Goal: Information Seeking & Learning: Check status

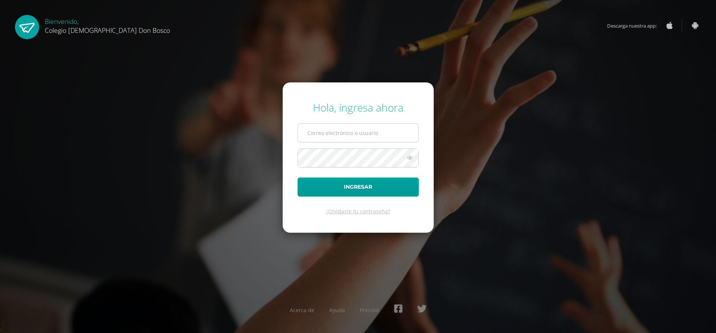
click at [390, 141] on input "text" at bounding box center [358, 133] width 120 height 18
type input "[EMAIL_ADDRESS][DOMAIN_NAME]"
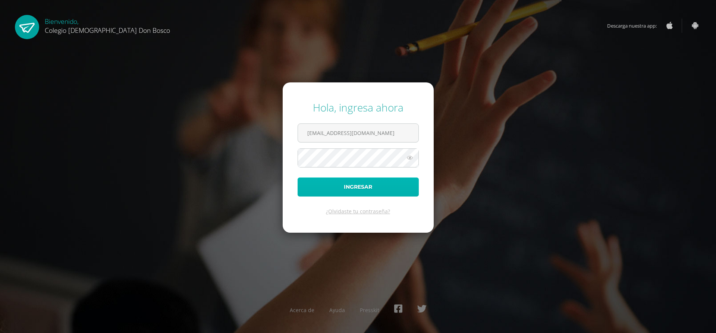
click at [391, 187] on button "Ingresar" at bounding box center [358, 186] width 121 height 19
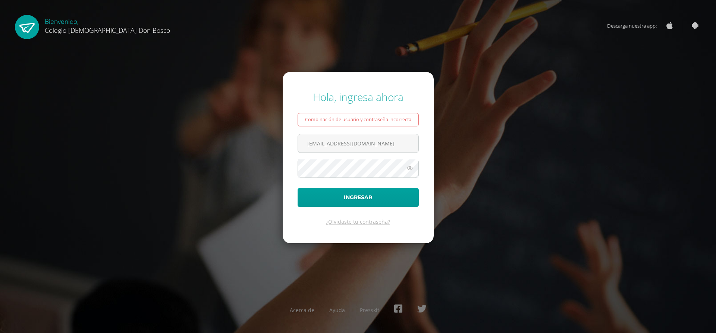
drag, startPoint x: 387, startPoint y: 144, endPoint x: 0, endPoint y: 152, distance: 387.5
click at [0, 152] on div "Hola, ingresa ahora Combinación de usuario y contraseña incorrecta julisrdc@gma…" at bounding box center [358, 166] width 722 height 165
type input "[PERSON_NAME][EMAIL_ADDRESS][DOMAIN_NAME]"
click at [356, 197] on button "Ingresar" at bounding box center [358, 197] width 121 height 19
click at [359, 207] on button "Ingresar" at bounding box center [358, 197] width 121 height 19
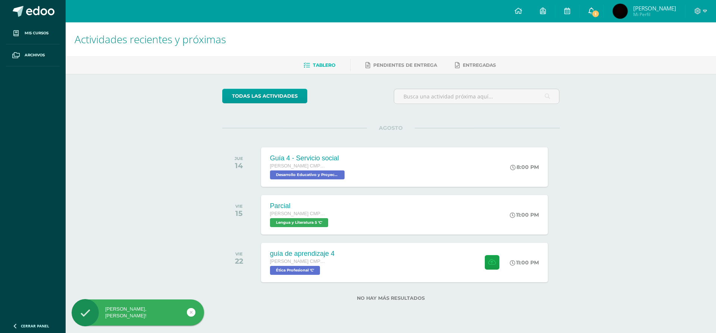
click at [603, 4] on link "1" at bounding box center [591, 11] width 24 height 22
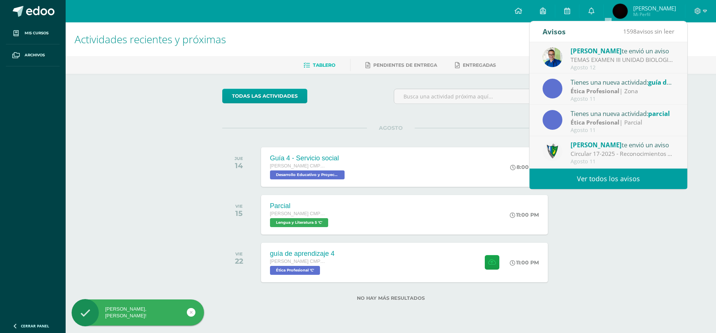
scroll to position [37, 0]
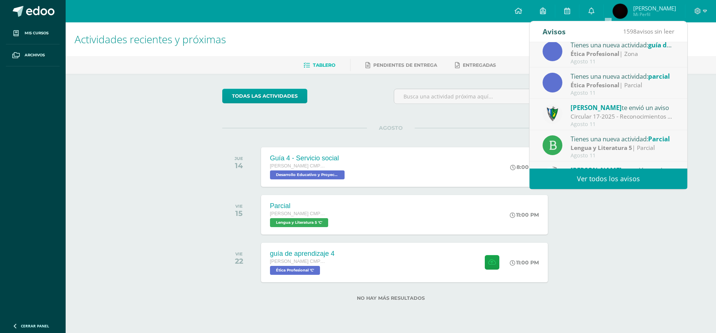
click at [607, 179] on link "Ver todos los avisos" at bounding box center [608, 179] width 158 height 21
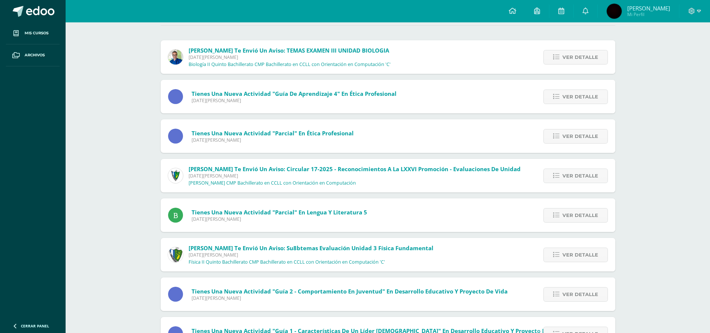
scroll to position [37, 0]
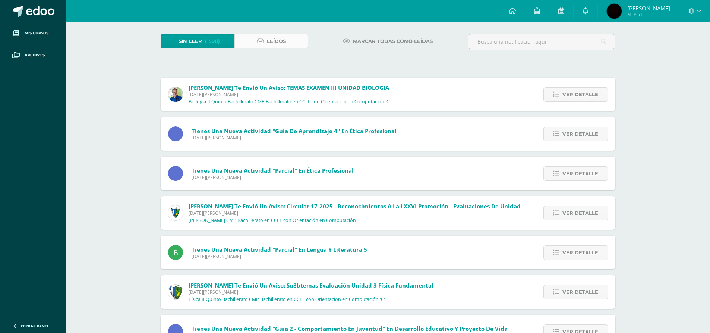
click at [288, 47] on link "Leídos" at bounding box center [272, 41] width 74 height 15
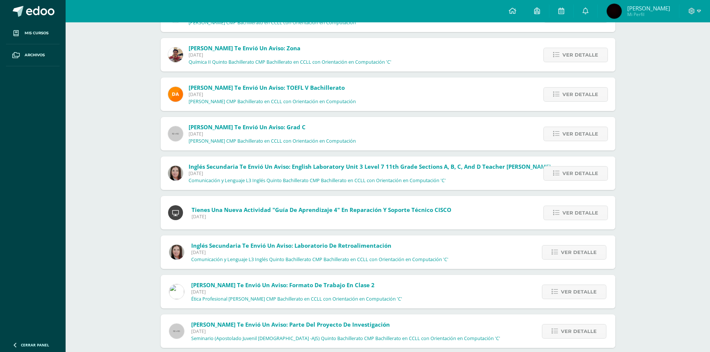
scroll to position [237, 0]
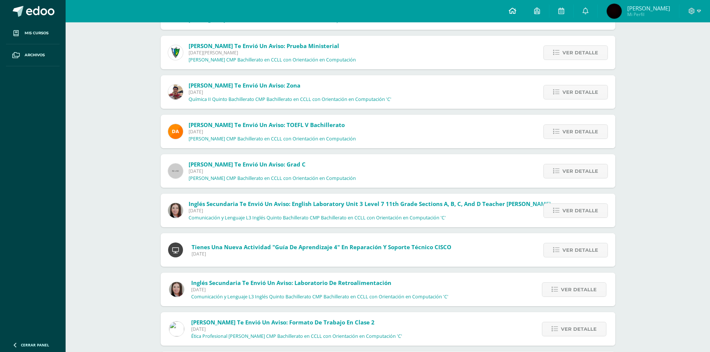
click at [516, 12] on icon at bounding box center [512, 10] width 7 height 7
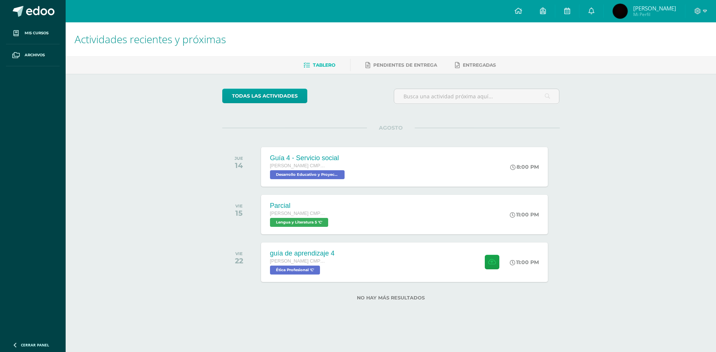
click at [647, 6] on span "José Julian Mi Perfil" at bounding box center [644, 11] width 66 height 15
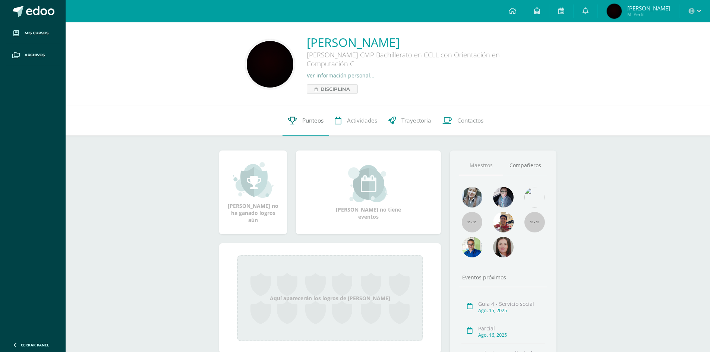
click at [318, 119] on span "Punteos" at bounding box center [312, 121] width 21 height 8
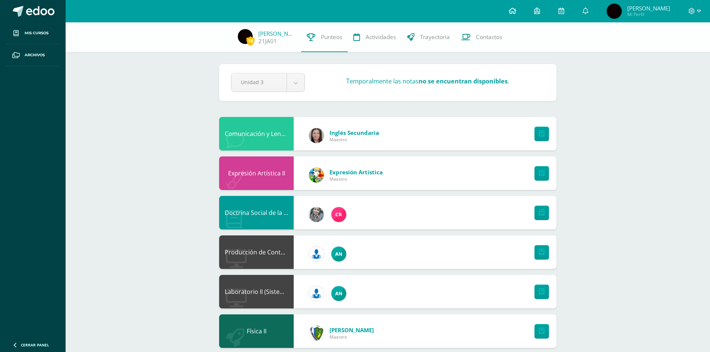
click at [525, 11] on link at bounding box center [512, 11] width 25 height 22
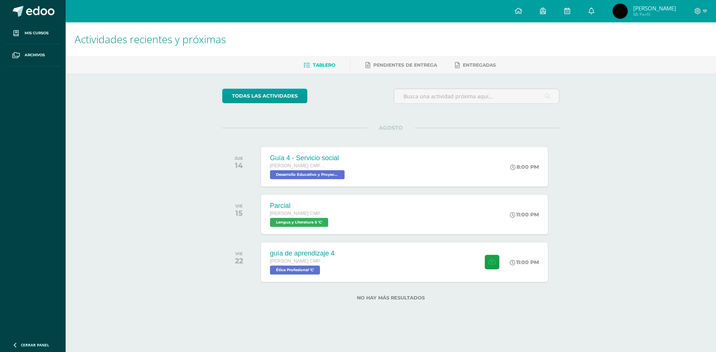
click at [697, 5] on div at bounding box center [700, 11] width 31 height 22
drag, startPoint x: 702, startPoint y: 10, endPoint x: 707, endPoint y: 31, distance: 21.2
click at [702, 11] on span at bounding box center [700, 11] width 13 height 8
click at [692, 51] on span "Cerrar sesión" at bounding box center [682, 50] width 34 height 7
